Goal: Task Accomplishment & Management: Manage account settings

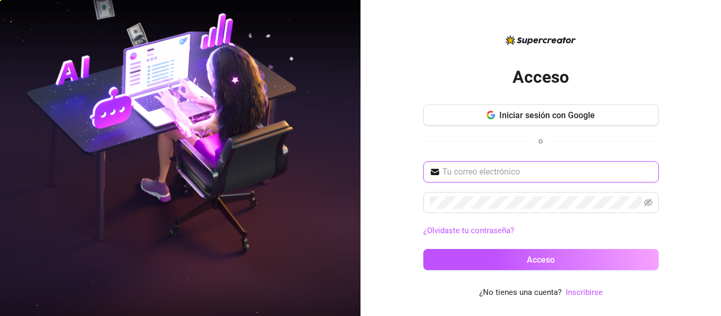
paste input "kaymanagementeam@gmail.com"
click at [498, 172] on input "text" at bounding box center [547, 172] width 210 height 13
type input "kaymanagementeam@gmail.com"
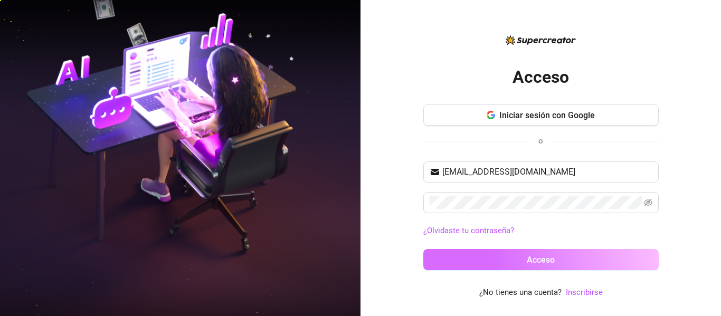
click at [524, 261] on button "Acceso" at bounding box center [541, 259] width 236 height 21
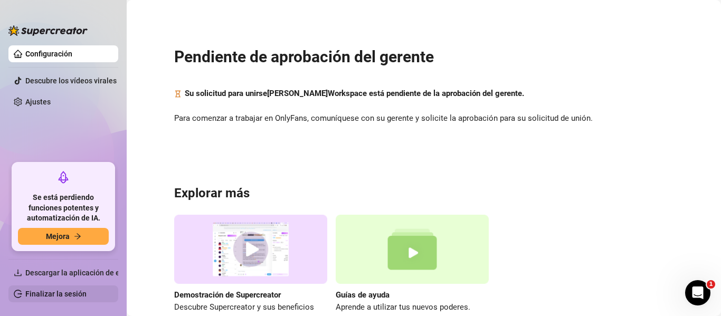
click at [67, 290] on link "Finalizar la sesión" at bounding box center [55, 294] width 61 height 8
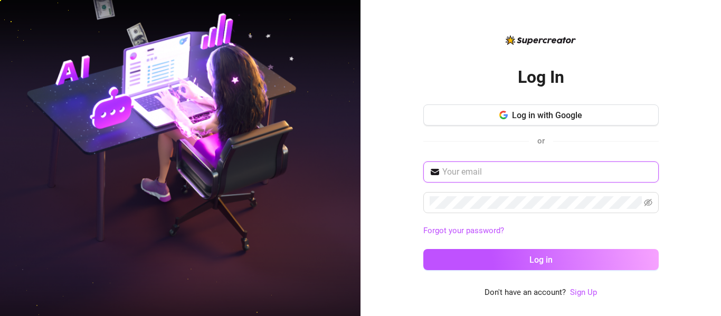
type input "kaymanagementeam@gmail.com"
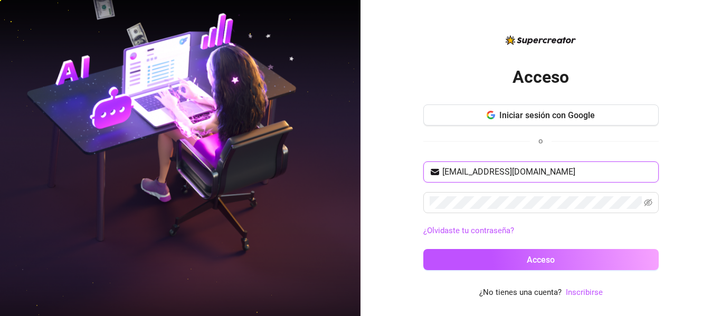
drag, startPoint x: 583, startPoint y: 177, endPoint x: 378, endPoint y: 168, distance: 205.6
click at [378, 168] on div "Acceso Iniciar sesión con Google o kaymanagementeam@gmail.com ¿Olvidaste tu con…" at bounding box center [541, 158] width 361 height 316
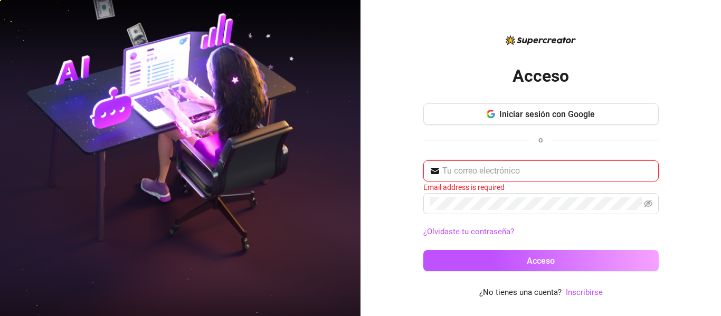
paste input "jhonbellsfp@gmail.com"
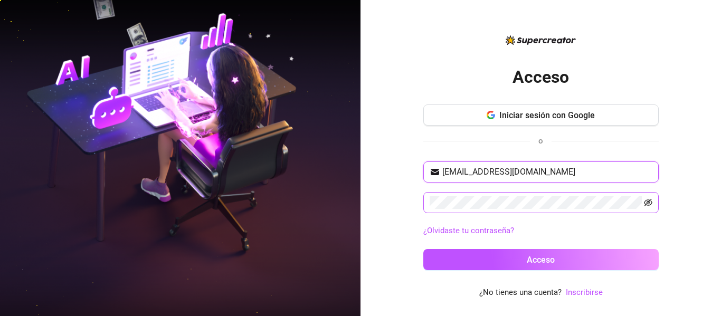
click at [652, 201] on icon "ojo invisible" at bounding box center [648, 203] width 8 height 8
type input "jhonbellsfp@gmail.com"
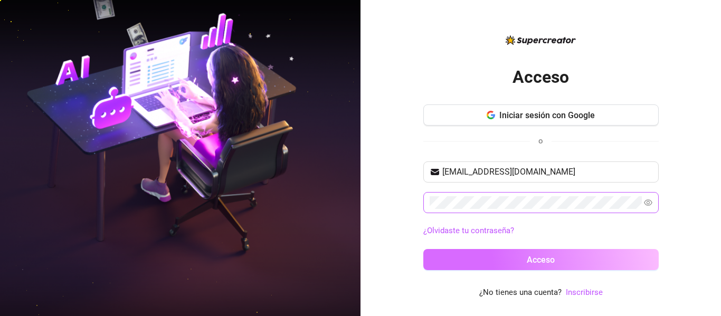
click at [595, 263] on button "Acceso" at bounding box center [541, 259] width 236 height 21
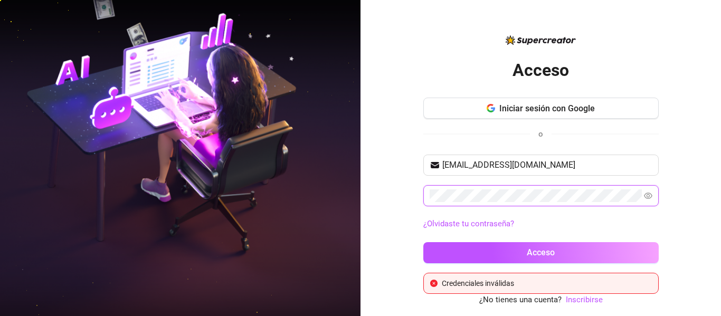
click at [398, 206] on div "Acceso Iniciar sesión con Google o jhonbellsfp@gmail.com ¿Olvidaste tu contrase…" at bounding box center [541, 158] width 361 height 316
click at [423, 242] on button "Acceso" at bounding box center [541, 252] width 236 height 21
